Goal: Information Seeking & Learning: Learn about a topic

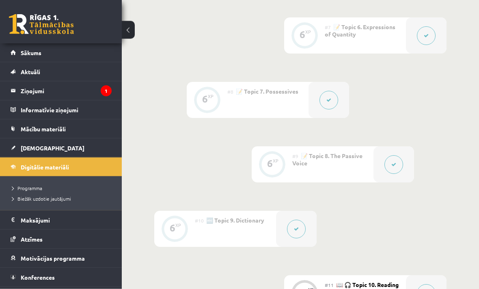
scroll to position [649, 0]
click at [35, 147] on span "[DEMOGRAPHIC_DATA]" at bounding box center [53, 147] width 64 height 7
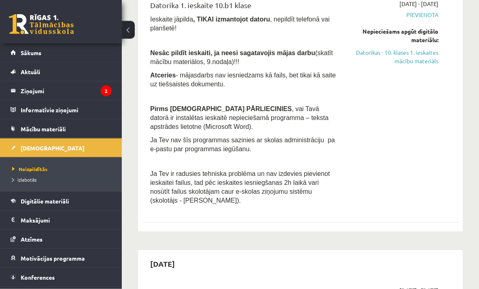
scroll to position [219, 0]
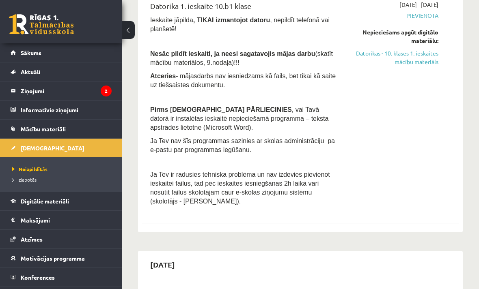
click at [406, 62] on link "Datorikas - 10. klases 1. ieskaites mācību materiāls" at bounding box center [394, 57] width 88 height 17
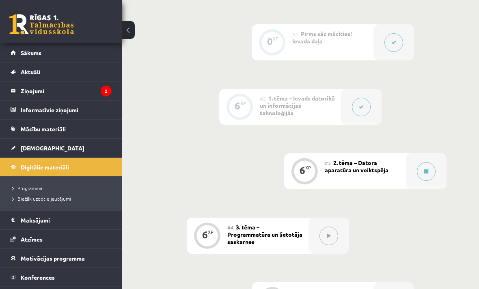
scroll to position [314, 0]
click at [421, 166] on button at bounding box center [426, 171] width 19 height 19
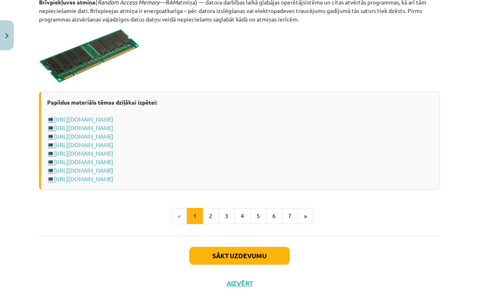
scroll to position [1420, 0]
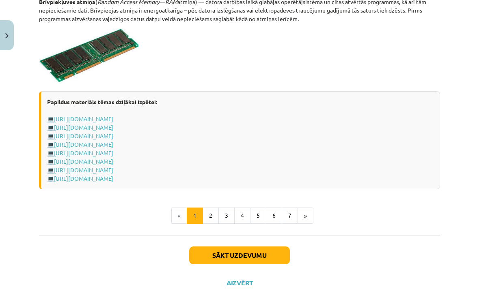
click at [236, 209] on button "4" at bounding box center [242, 216] width 16 height 16
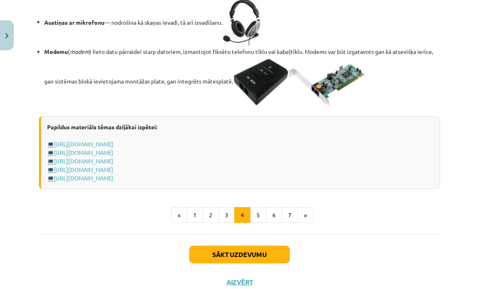
click at [210, 214] on button "2" at bounding box center [210, 215] width 16 height 16
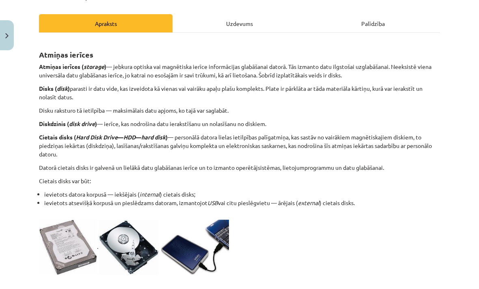
scroll to position [105, 0]
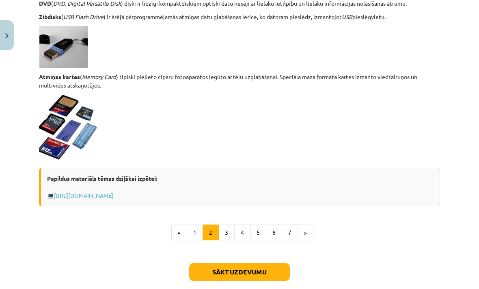
click at [230, 234] on button "3" at bounding box center [226, 233] width 16 height 16
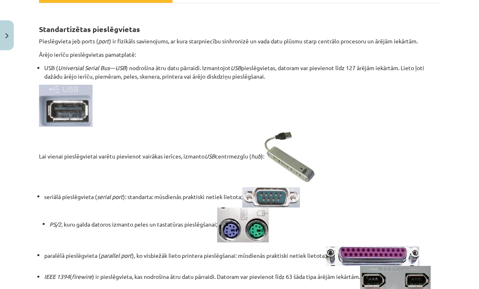
scroll to position [135, 0]
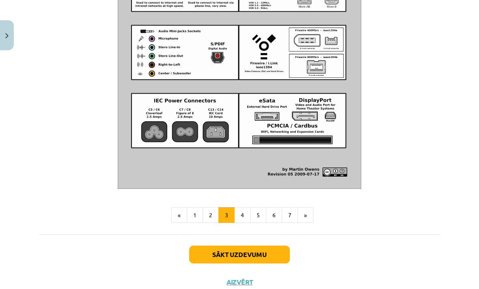
click at [248, 214] on button "4" at bounding box center [242, 215] width 16 height 16
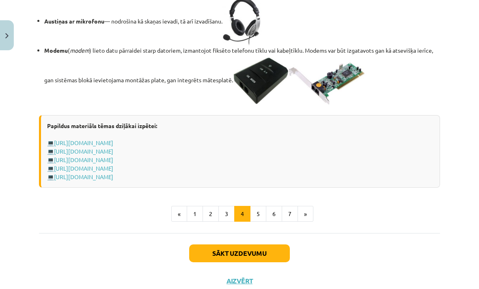
scroll to position [1378, 0]
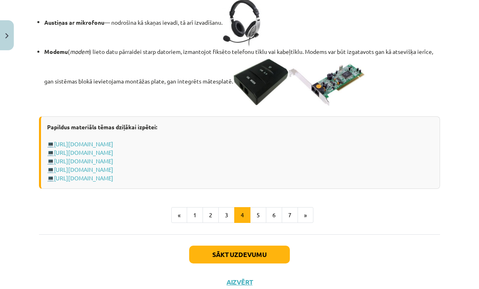
click at [260, 214] on button "5" at bounding box center [258, 215] width 16 height 16
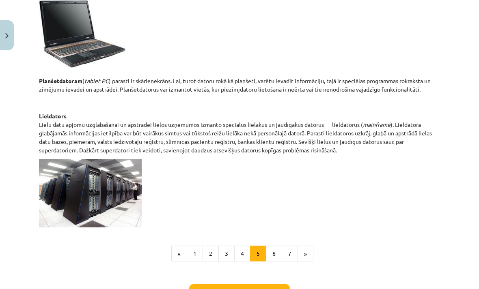
scroll to position [375, 0]
click at [278, 258] on button "6" at bounding box center [274, 254] width 16 height 16
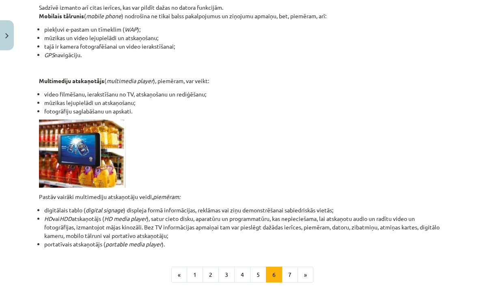
scroll to position [164, 0]
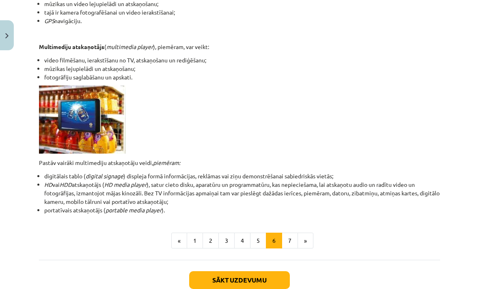
click at [293, 236] on button "7" at bounding box center [289, 241] width 16 height 16
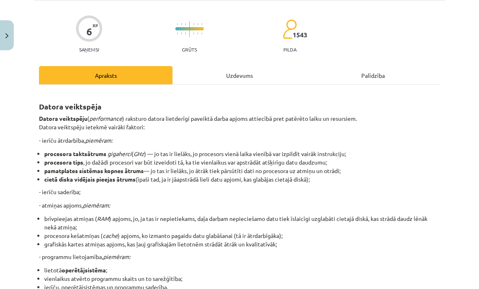
scroll to position [53, 0]
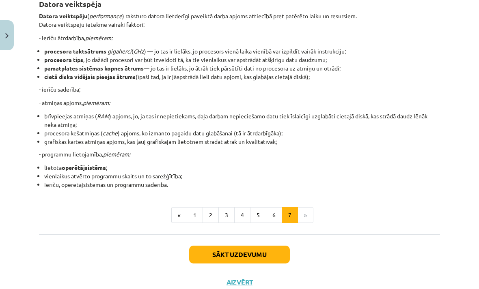
click at [243, 251] on button "Sākt uzdevumu" at bounding box center [239, 255] width 101 height 18
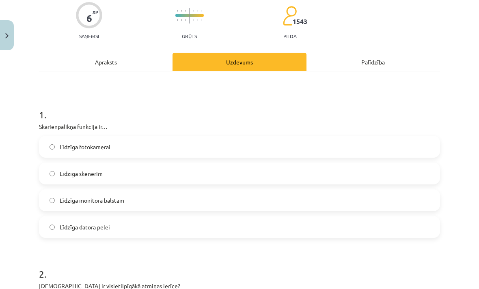
scroll to position [67, 0]
click at [264, 233] on label "Līdzīga datora pelei" at bounding box center [239, 227] width 399 height 20
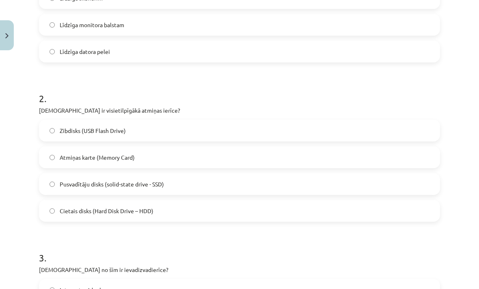
scroll to position [242, 0]
click at [235, 131] on label "Zibdisks (USB Flash Drive)" at bounding box center [239, 130] width 399 height 20
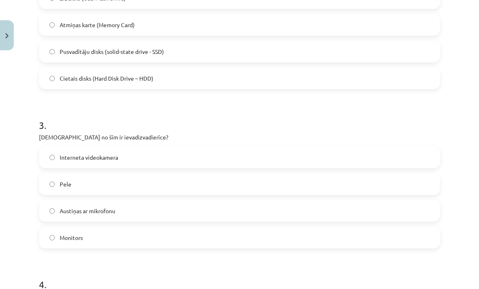
scroll to position [378, 0]
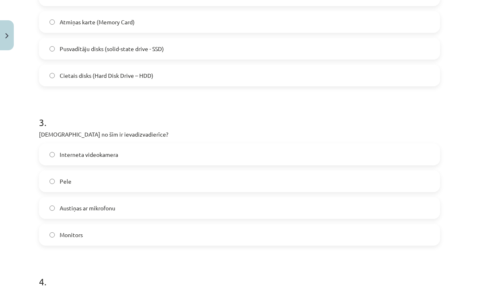
click at [236, 155] on label "Interneta videokamera" at bounding box center [239, 154] width 399 height 20
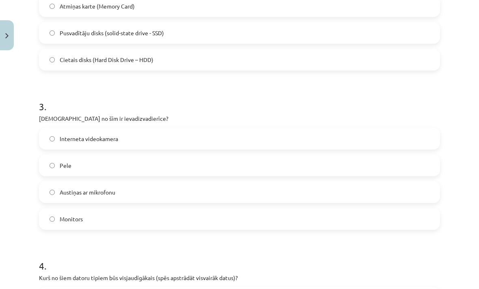
scroll to position [393, 0]
click at [226, 200] on label "Austiņas ar mikrofonu" at bounding box center [239, 192] width 399 height 20
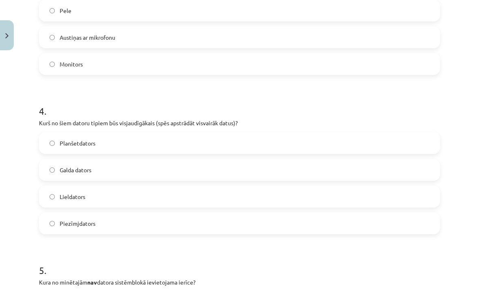
scroll to position [548, 0]
click at [206, 201] on label "Lieldators" at bounding box center [239, 197] width 399 height 20
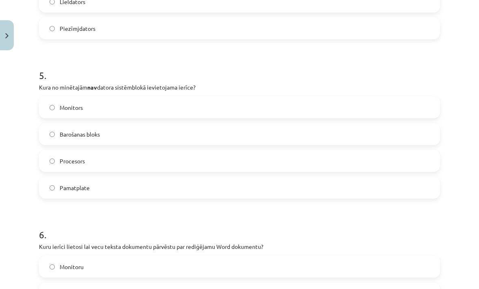
scroll to position [743, 0]
click at [178, 139] on label "Barošanas bloks" at bounding box center [239, 134] width 399 height 20
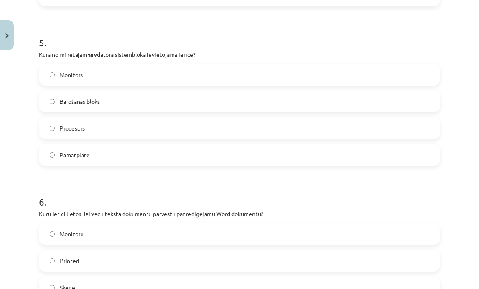
scroll to position [777, 0]
click at [249, 81] on label "Monitors" at bounding box center [239, 74] width 399 height 20
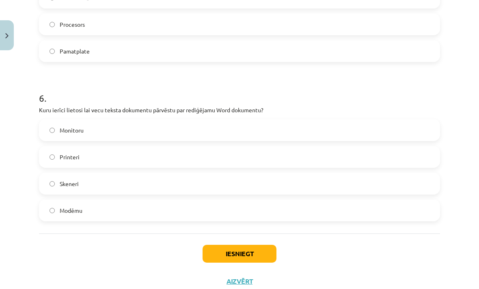
scroll to position [880, 0]
click at [391, 188] on label "Skeneri" at bounding box center [239, 184] width 399 height 20
click at [238, 252] on button "Iesniegt" at bounding box center [239, 254] width 74 height 18
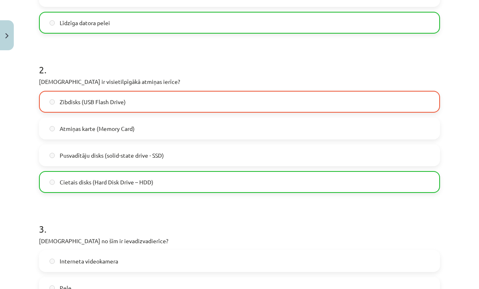
scroll to position [270, 0]
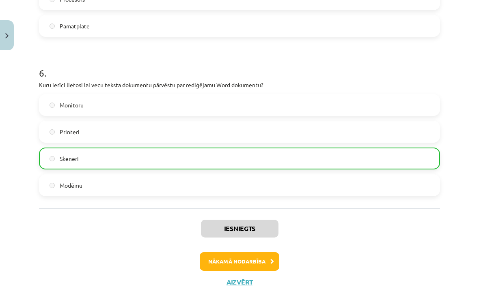
click at [235, 263] on button "Nākamā nodarbība" at bounding box center [240, 261] width 80 height 19
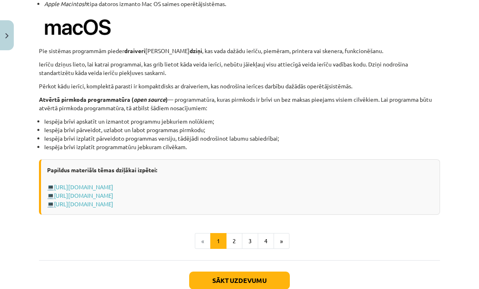
scroll to position [807, 0]
click at [233, 237] on button "2" at bounding box center [234, 241] width 16 height 16
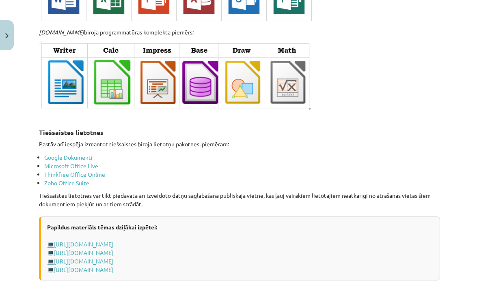
scroll to position [1274, 0]
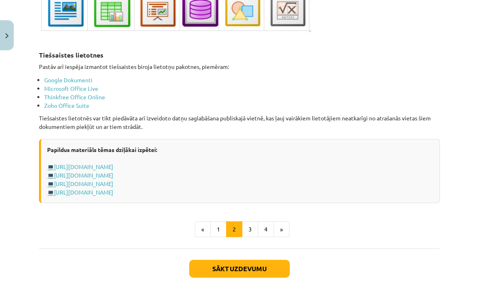
click at [253, 221] on button "3" at bounding box center [250, 229] width 16 height 16
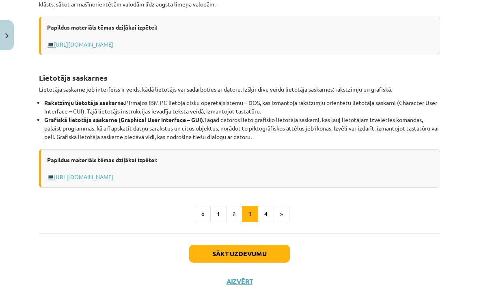
scroll to position [301, 0]
click at [268, 219] on button "4" at bounding box center [266, 214] width 16 height 16
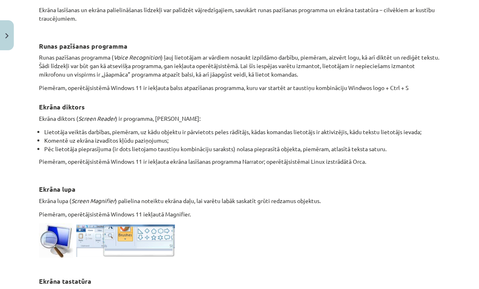
scroll to position [221, 0]
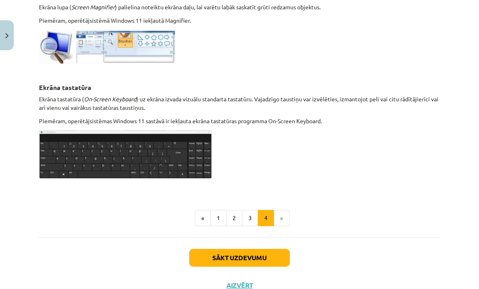
click at [259, 252] on button "Sākt uzdevumu" at bounding box center [239, 258] width 101 height 18
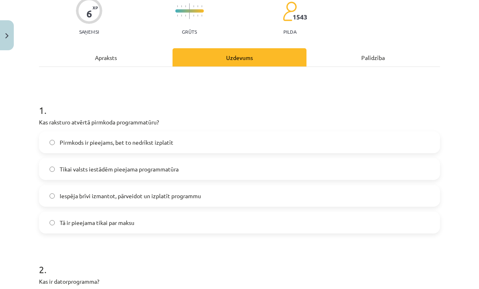
scroll to position [71, 0]
click at [182, 199] on span "Iespēja brīvi izmantot, pārveidot un izplatīt programmu" at bounding box center [130, 196] width 141 height 9
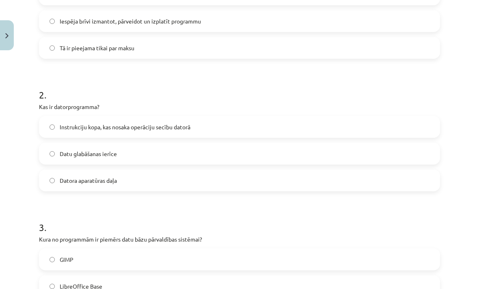
scroll to position [246, 0]
click at [178, 183] on label "Datora aparatūras daļa" at bounding box center [239, 180] width 399 height 20
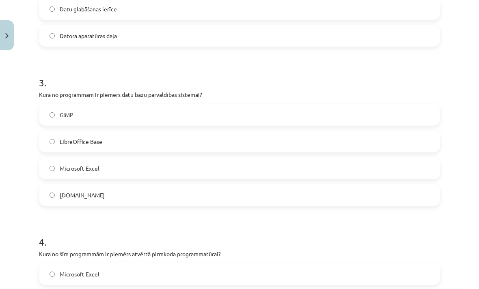
scroll to position [391, 0]
click at [223, 144] on label "LibreOffice Base" at bounding box center [239, 141] width 399 height 20
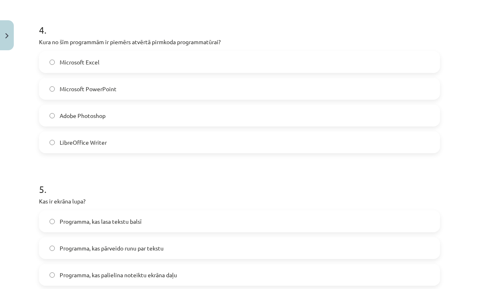
scroll to position [603, 0]
click at [210, 144] on label "LibreOffice Writer" at bounding box center [239, 142] width 399 height 20
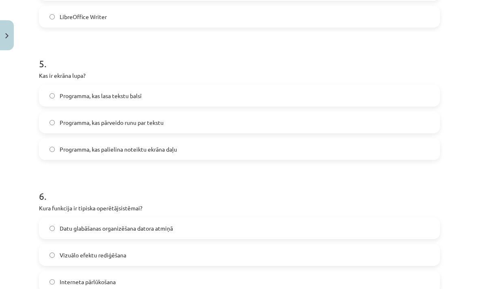
scroll to position [728, 0]
click at [438, 156] on label "Programma, kas palielina noteiktu ekrāna daļu" at bounding box center [239, 149] width 399 height 20
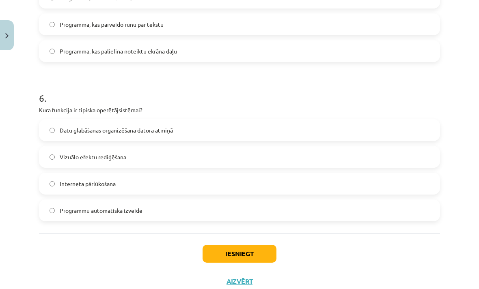
scroll to position [826, 0]
click at [414, 131] on label "Datu glabāšanas organizēšana datora atmiņā" at bounding box center [239, 130] width 399 height 20
click at [244, 260] on button "Iesniegt" at bounding box center [239, 254] width 74 height 18
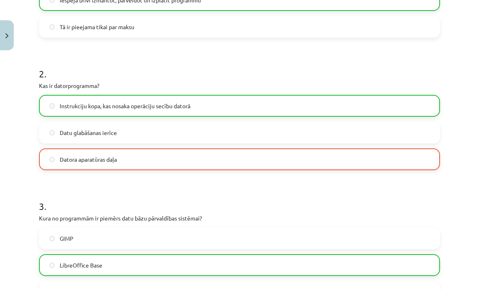
scroll to position [268, 0]
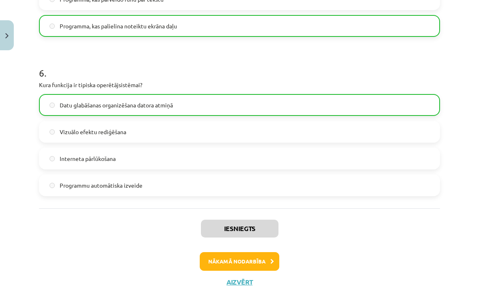
click at [251, 259] on button "Nākamā nodarbība" at bounding box center [240, 261] width 80 height 19
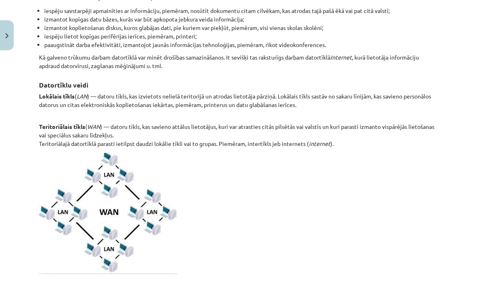
scroll to position [286, 0]
